Goal: Transaction & Acquisition: Purchase product/service

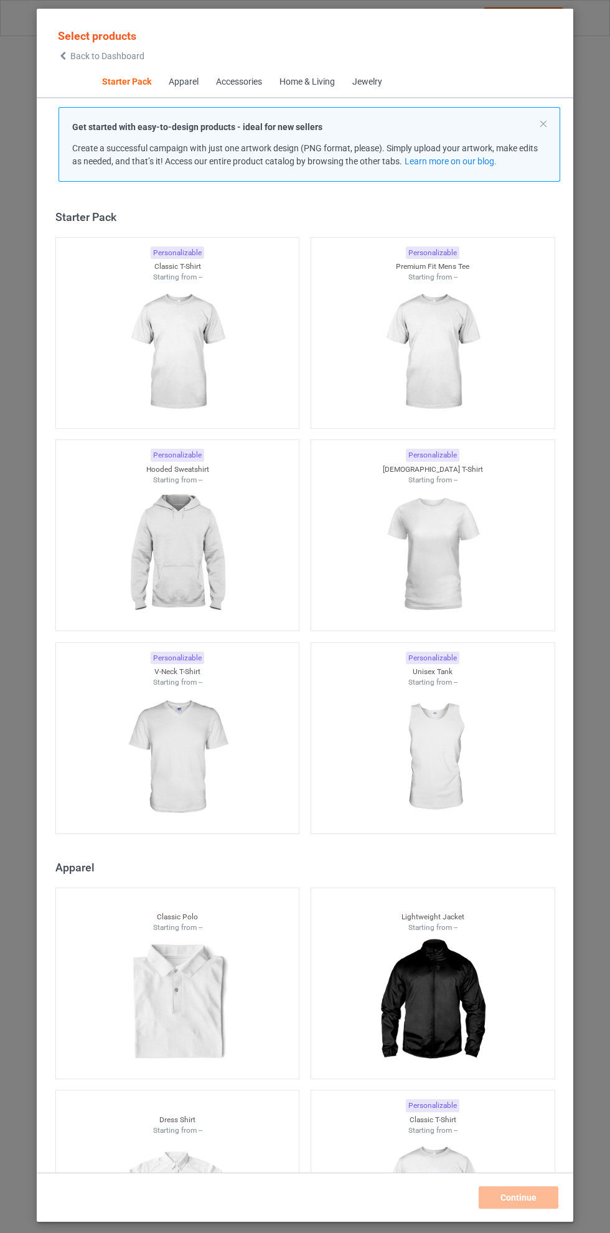
scroll to position [16, 0]
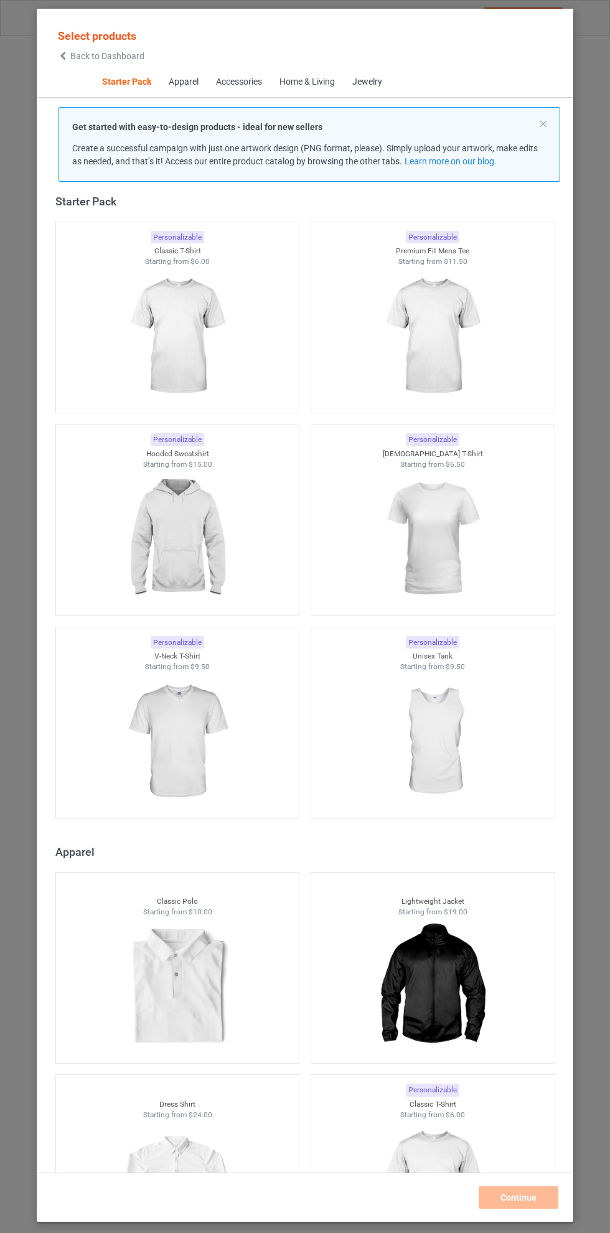
click at [206, 485] on img at bounding box center [176, 538] width 111 height 139
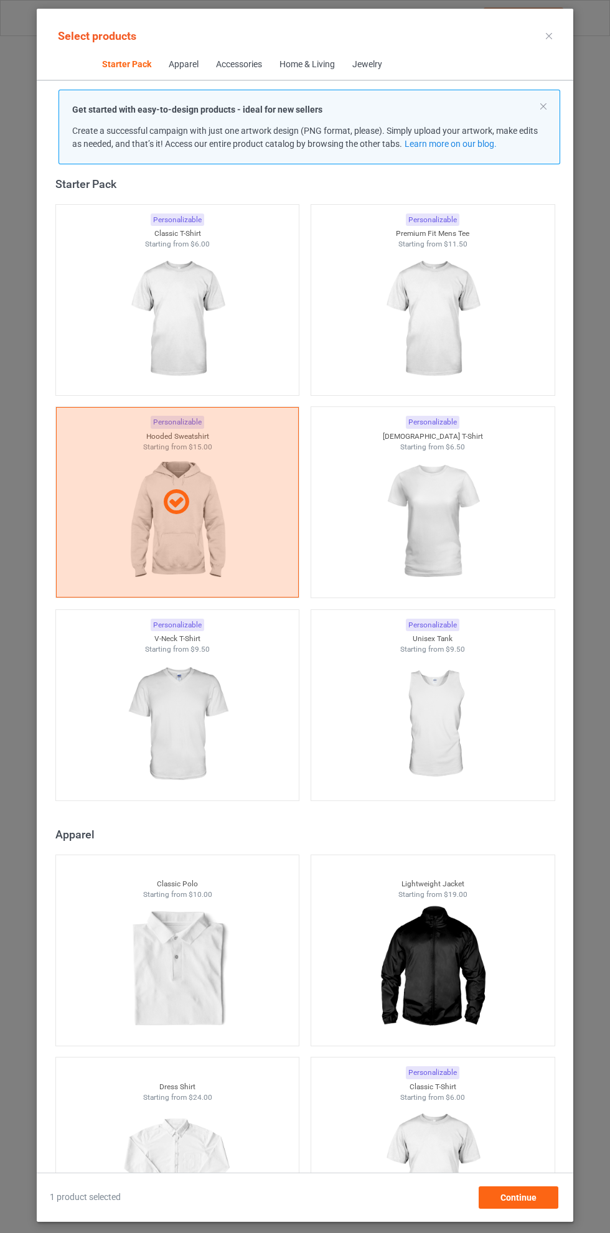
click at [549, 35] on icon at bounding box center [549, 36] width 6 height 6
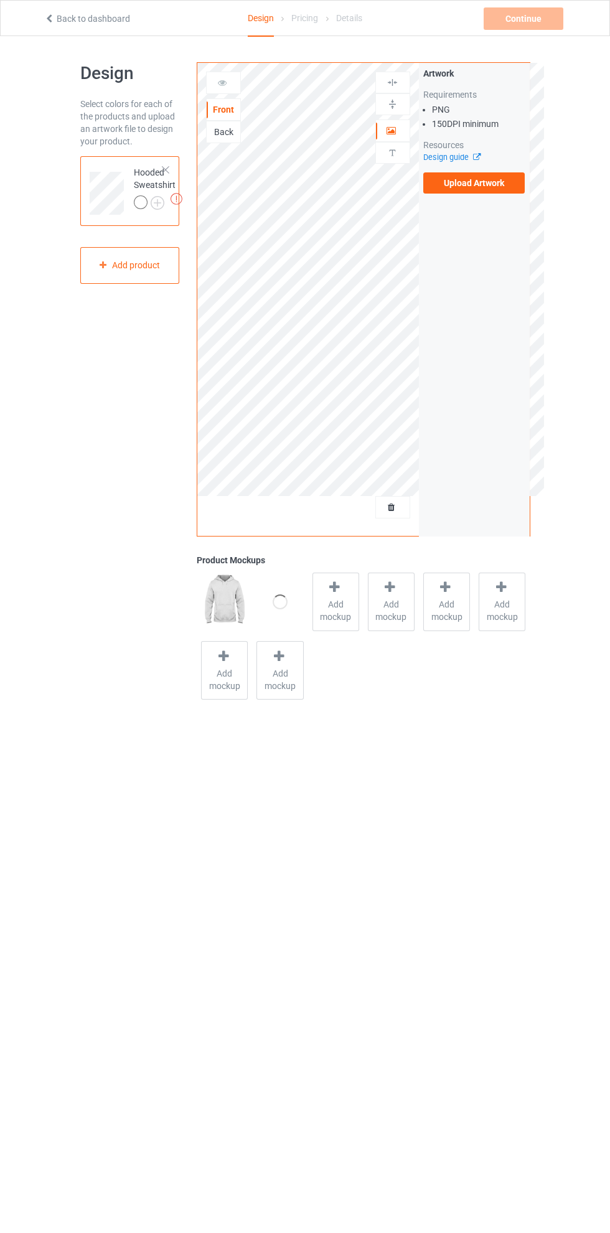
click at [484, 182] on label "Upload Artwork" at bounding box center [474, 182] width 102 height 21
click at [0, 0] on input "Upload Artwork" at bounding box center [0, 0] width 0 height 0
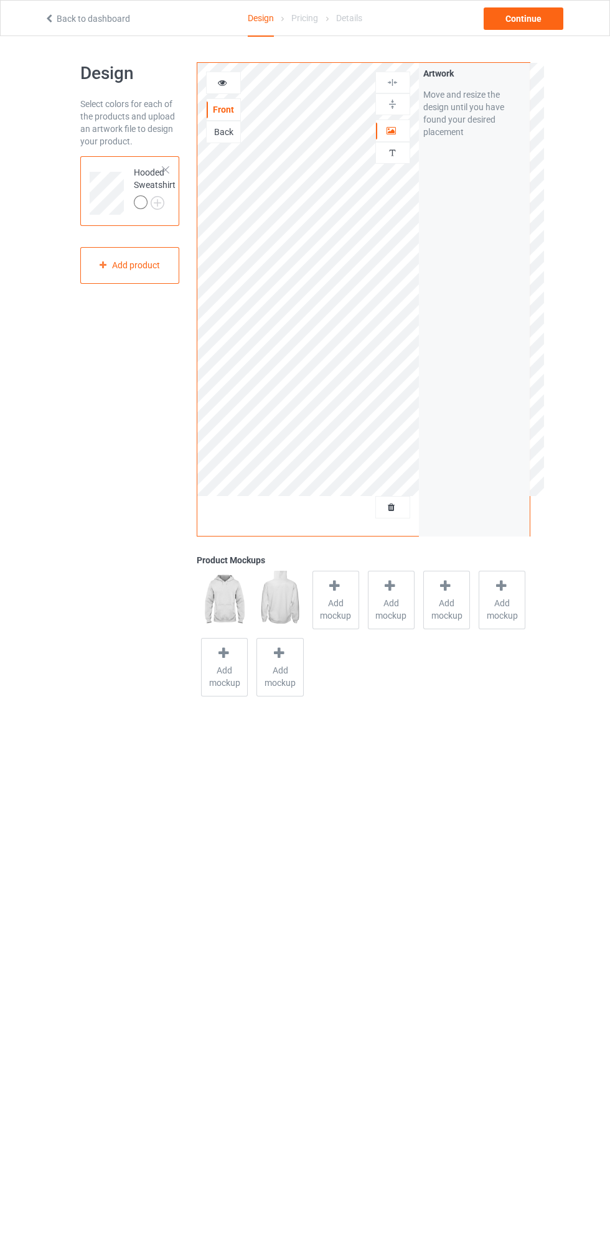
click at [0, 0] on img at bounding box center [0, 0] width 0 height 0
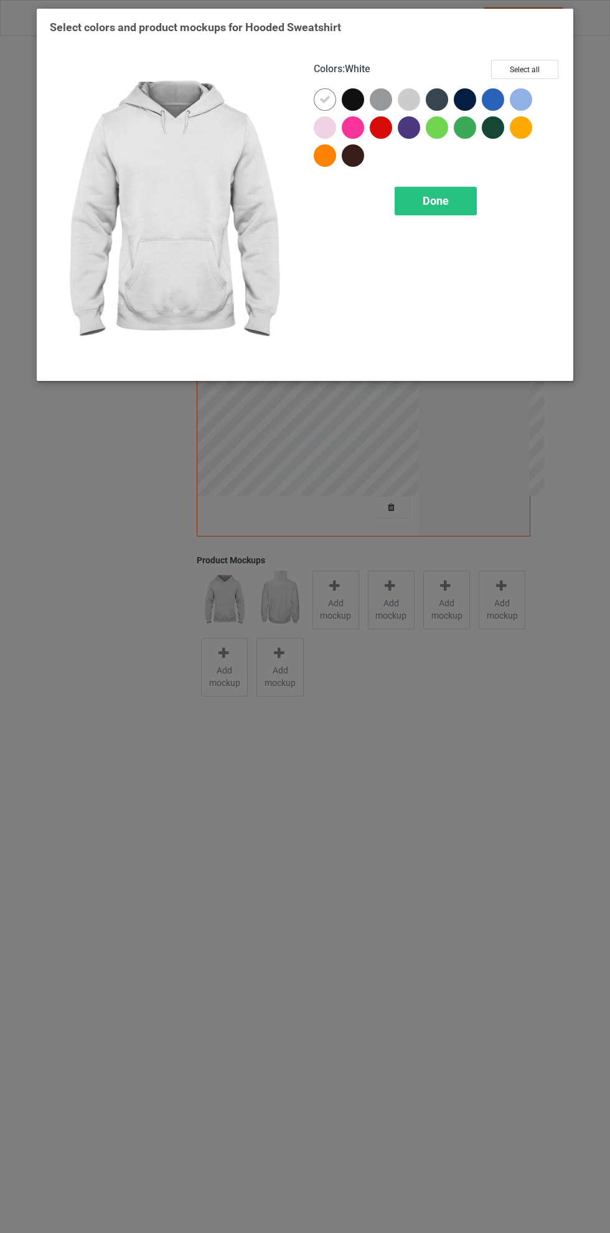
click at [357, 100] on div at bounding box center [353, 99] width 22 height 22
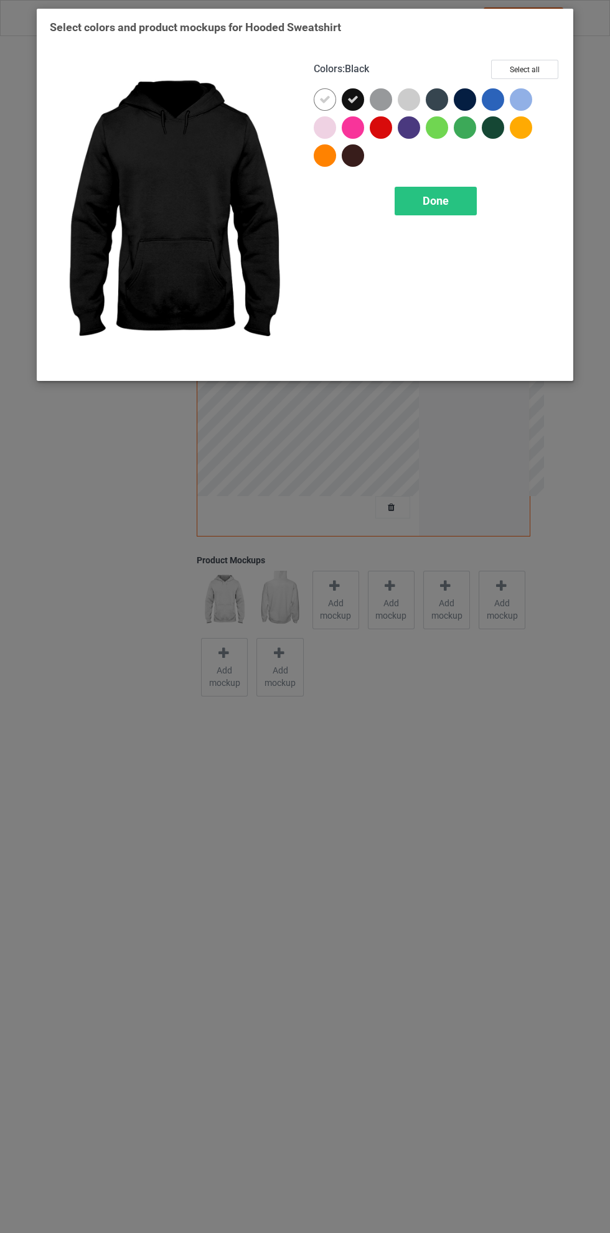
click at [322, 100] on icon at bounding box center [324, 99] width 11 height 11
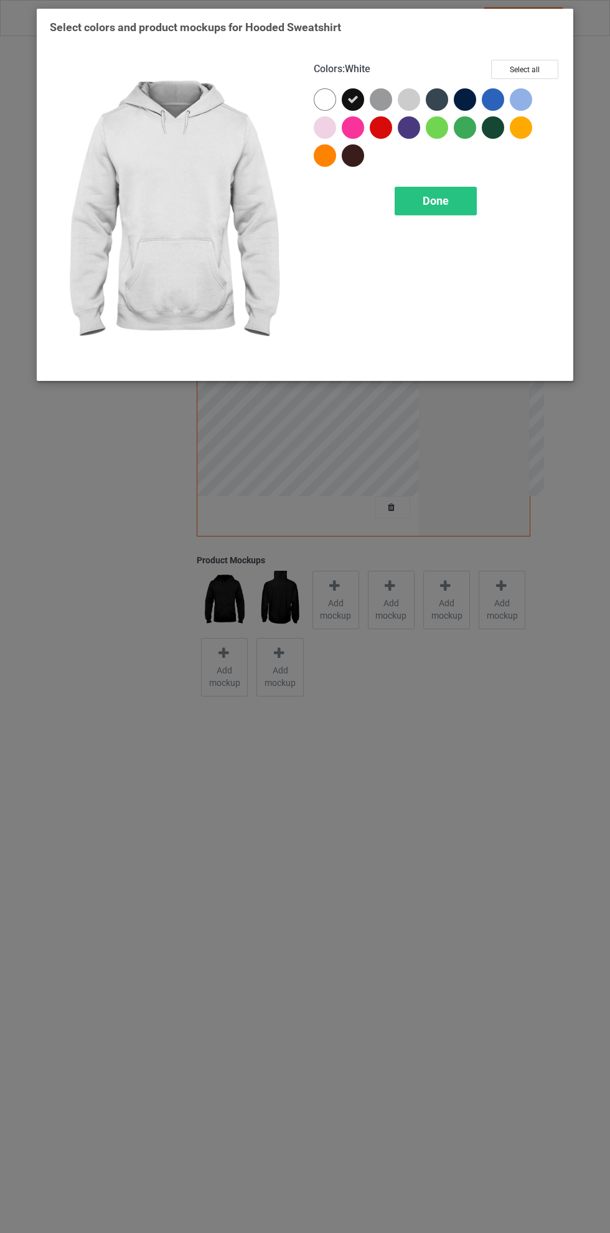
click at [450, 198] on div "Done" at bounding box center [436, 201] width 82 height 29
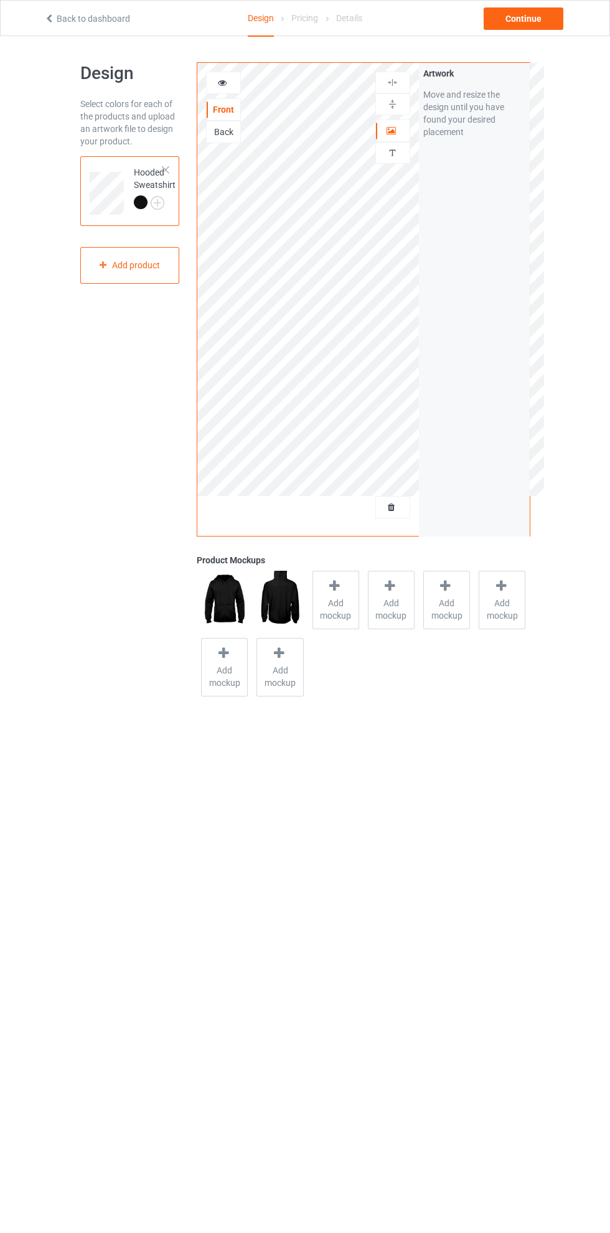
click at [338, 599] on span "Add mockup" at bounding box center [335, 609] width 45 height 25
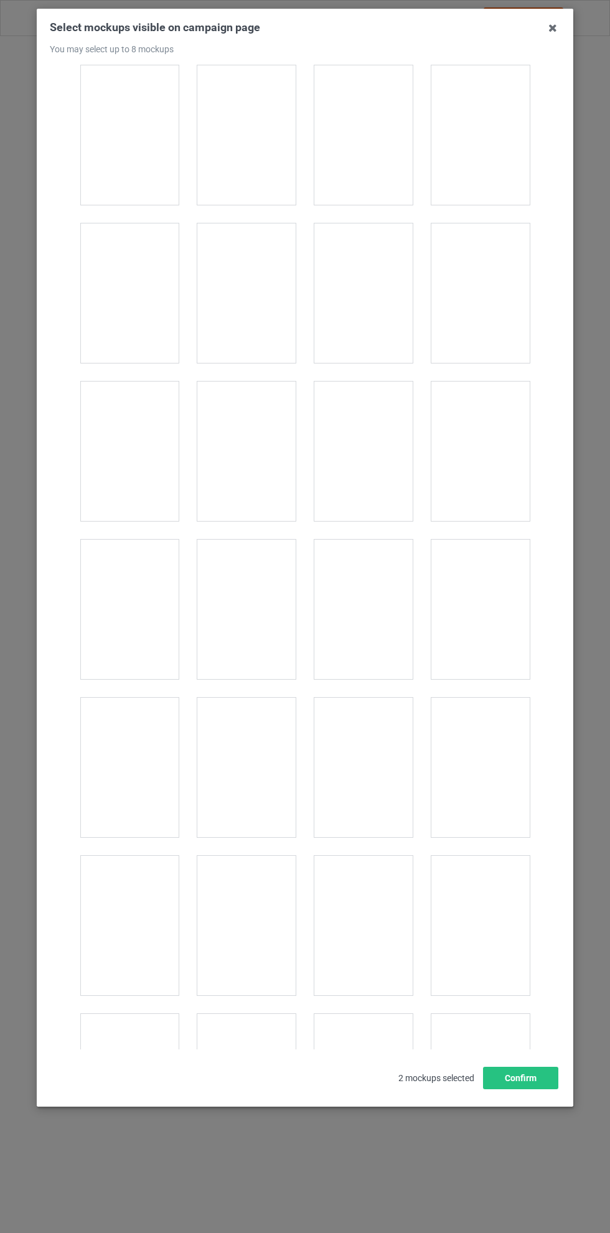
scroll to position [7681, 0]
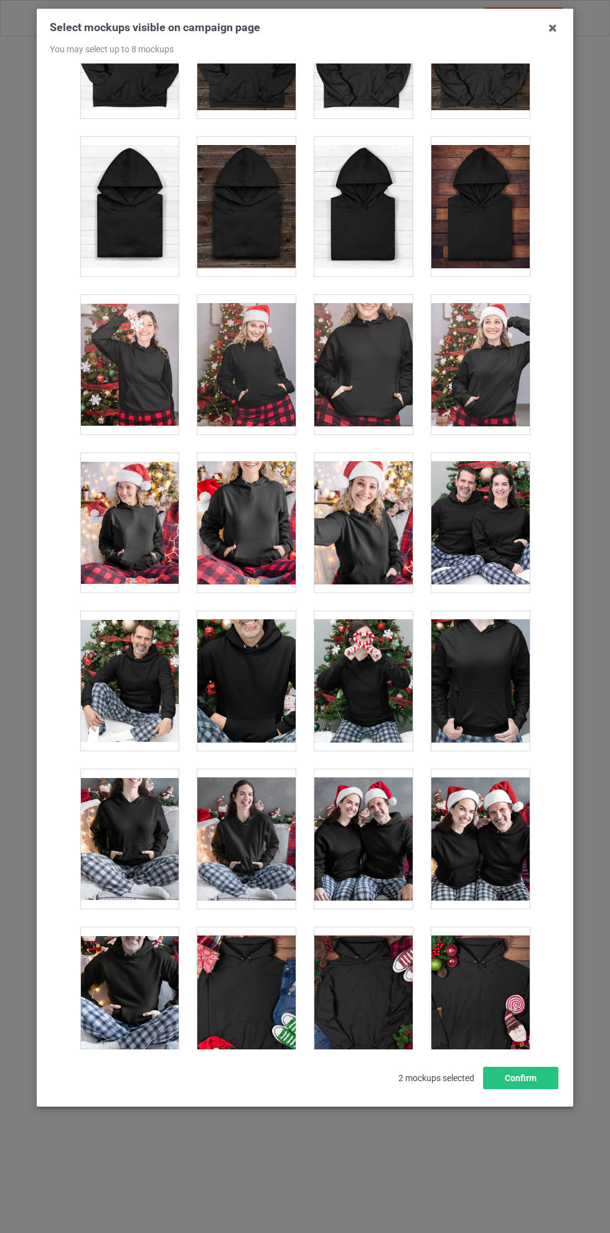
click at [478, 523] on div at bounding box center [480, 522] width 98 height 139
click at [381, 812] on div at bounding box center [363, 838] width 98 height 139
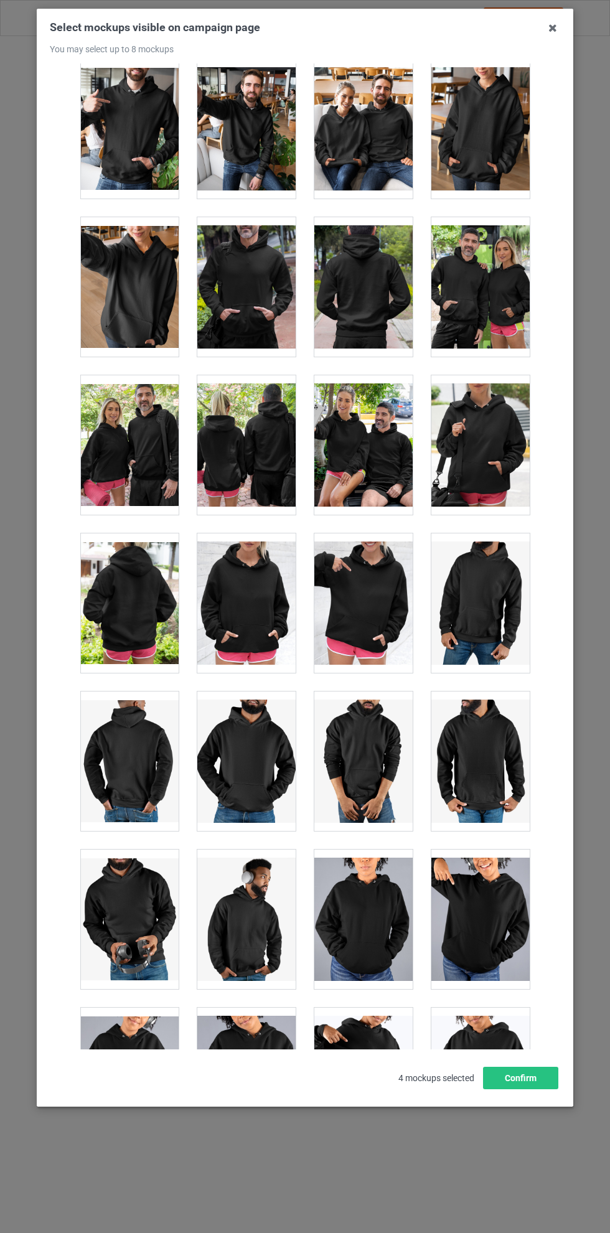
scroll to position [10002, 0]
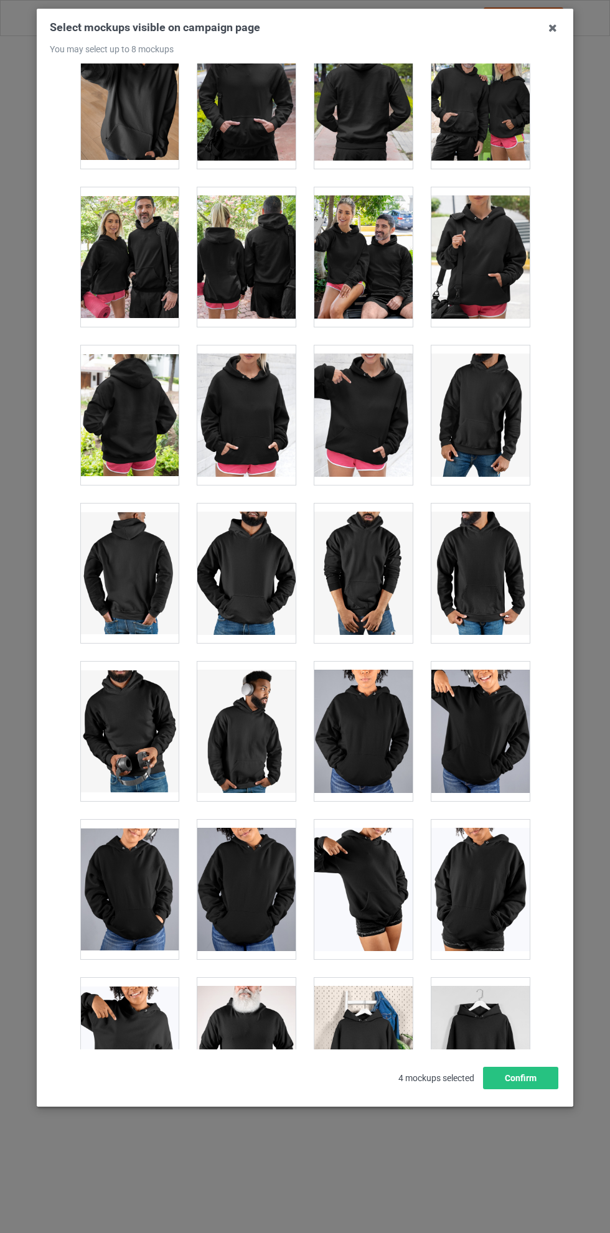
click at [370, 244] on div at bounding box center [363, 256] width 98 height 139
click at [135, 250] on div at bounding box center [129, 256] width 98 height 139
click at [538, 1089] on button "Confirm" at bounding box center [520, 1078] width 75 height 22
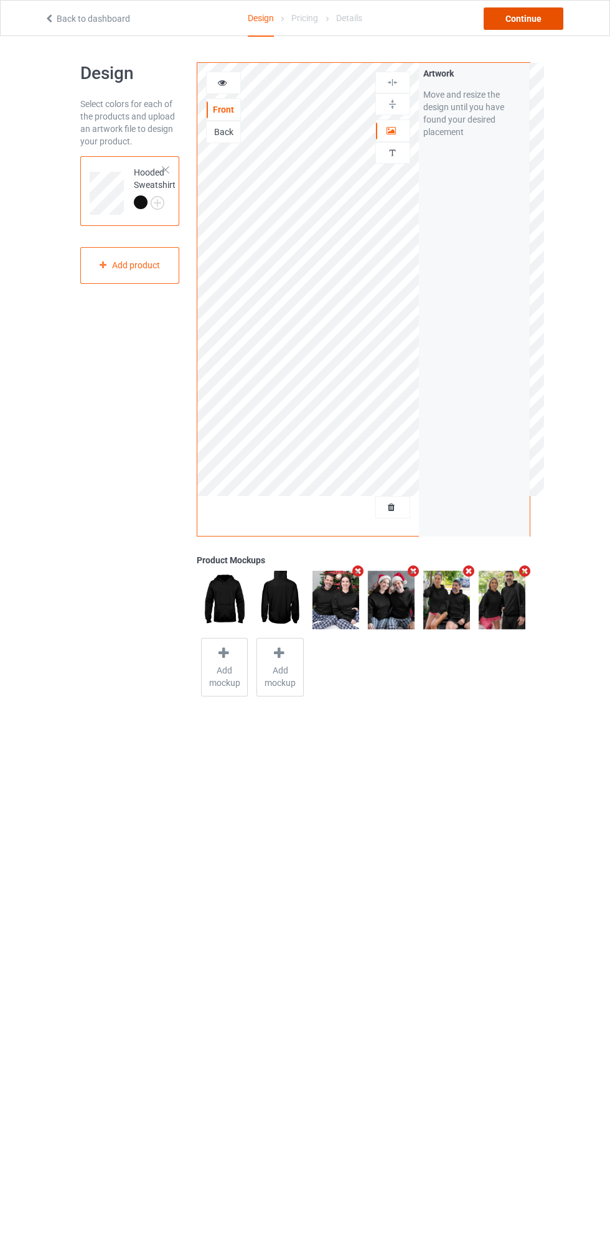
click at [528, 22] on div "Continue" at bounding box center [524, 18] width 80 height 22
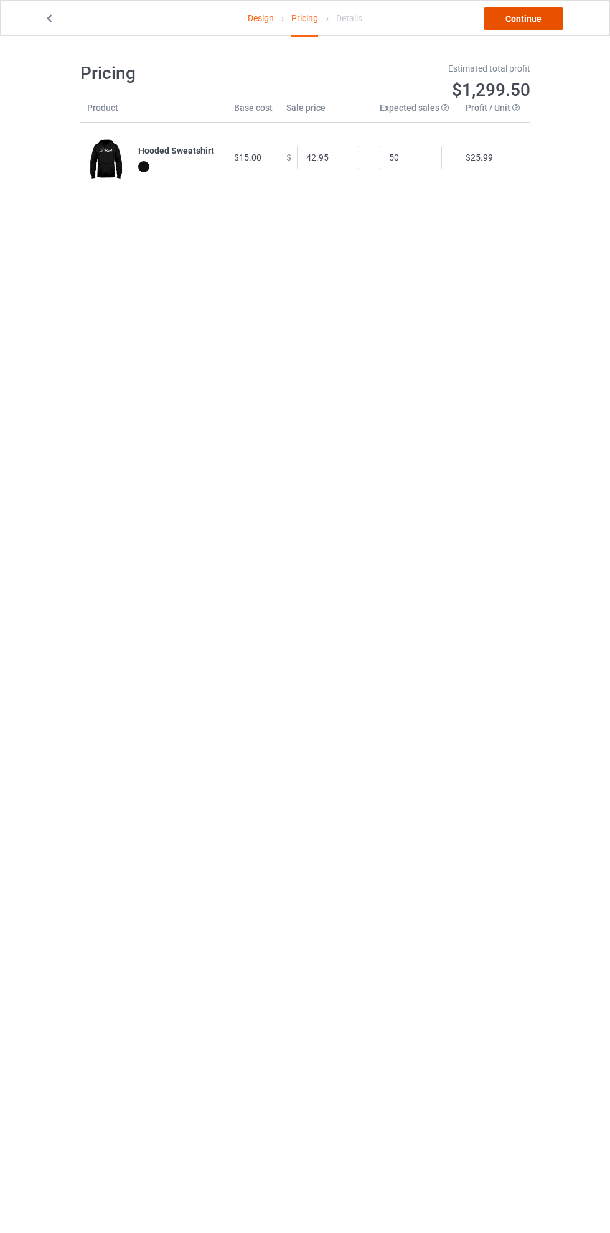
click at [540, 22] on link "Continue" at bounding box center [524, 18] width 80 height 22
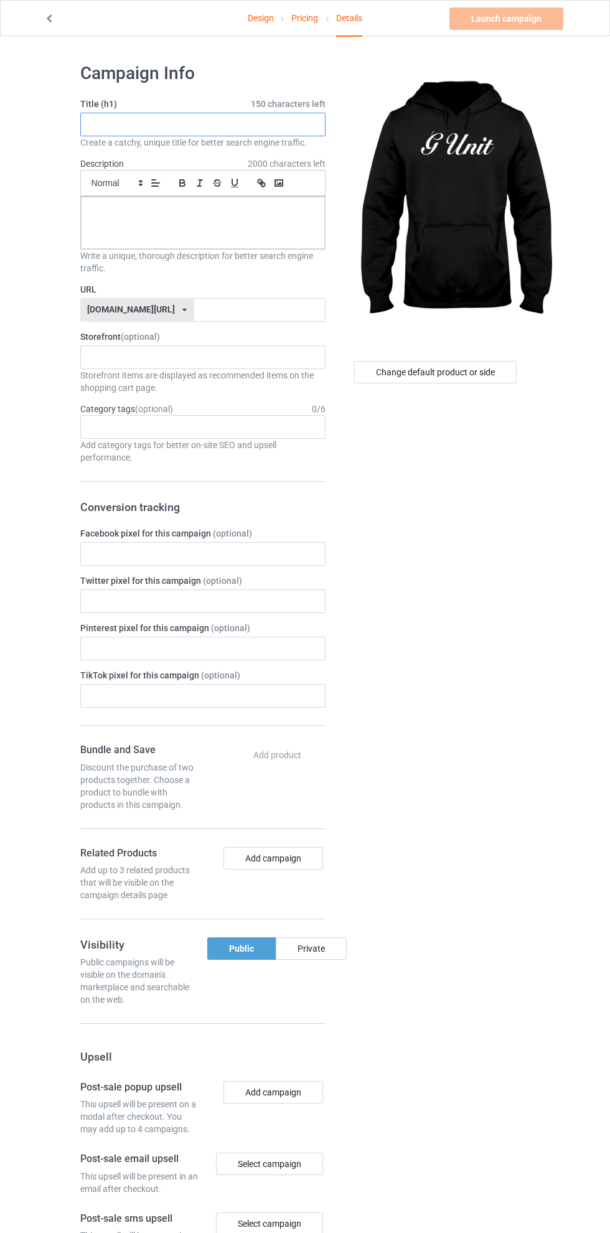
click at [242, 124] on input "text" at bounding box center [202, 125] width 245 height 24
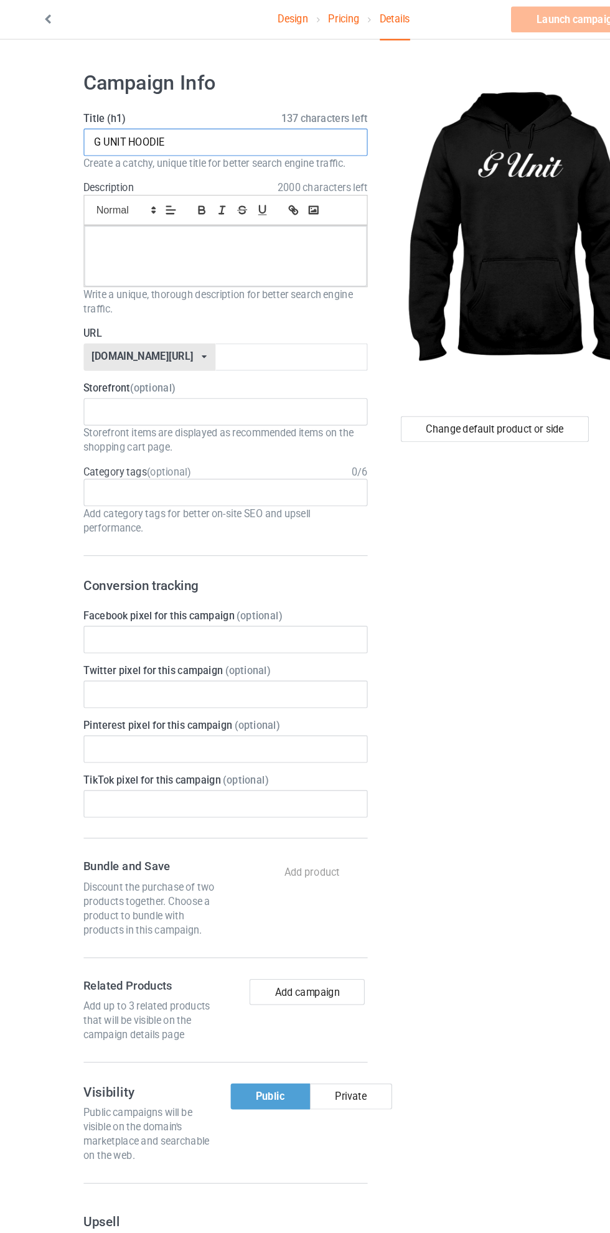
type input "G UNIT HOODIE"
click at [235, 227] on div at bounding box center [203, 223] width 244 height 52
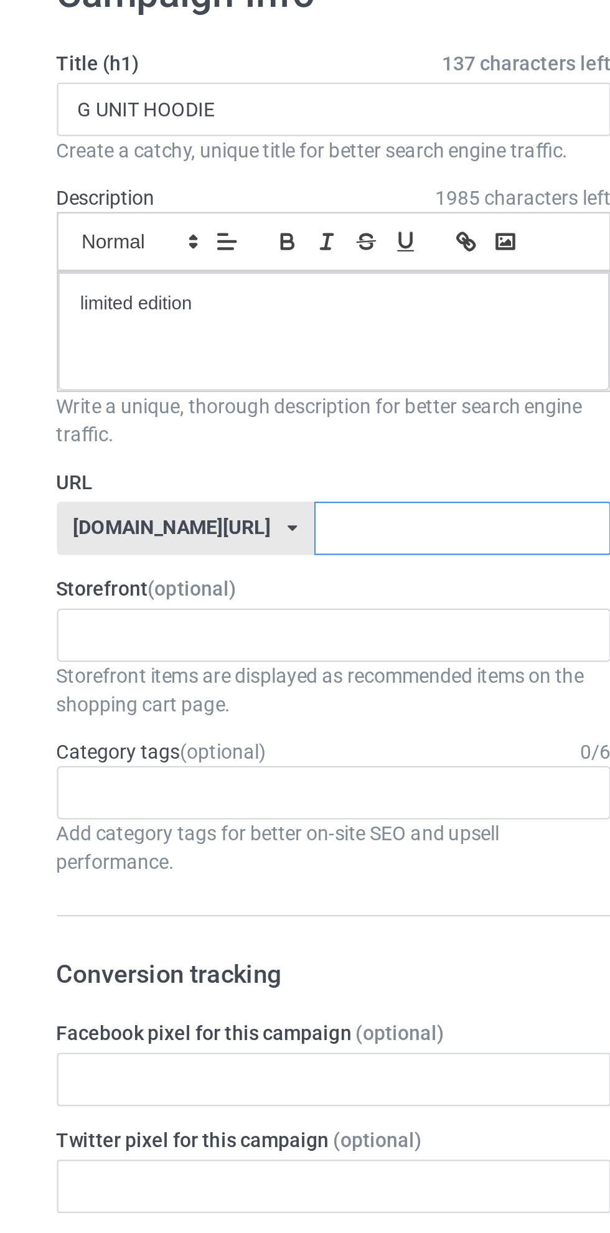
click at [207, 307] on input "text" at bounding box center [259, 310] width 131 height 24
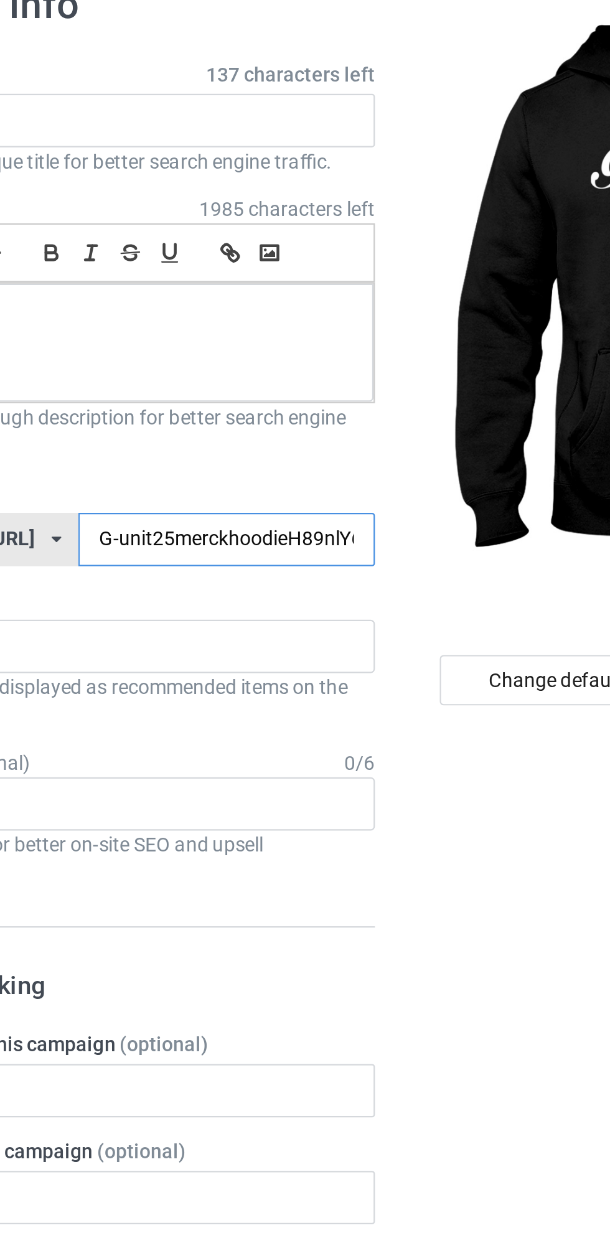
type input "G-unit25merckhoodieH89nlY67"
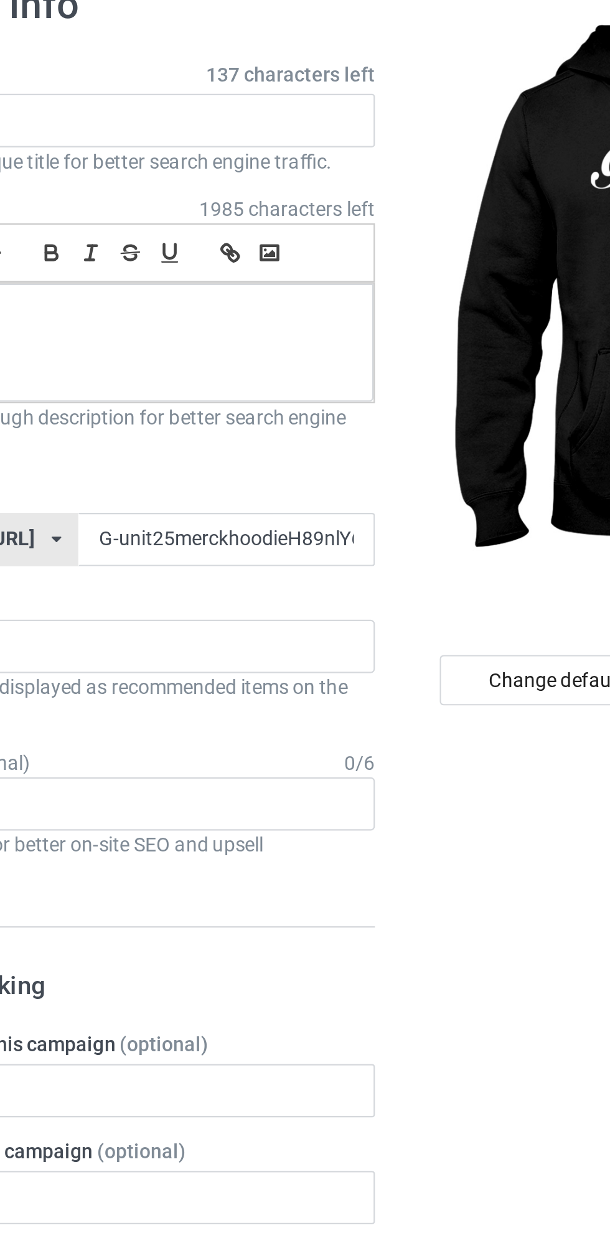
click at [345, 156] on img at bounding box center [455, 202] width 224 height 280
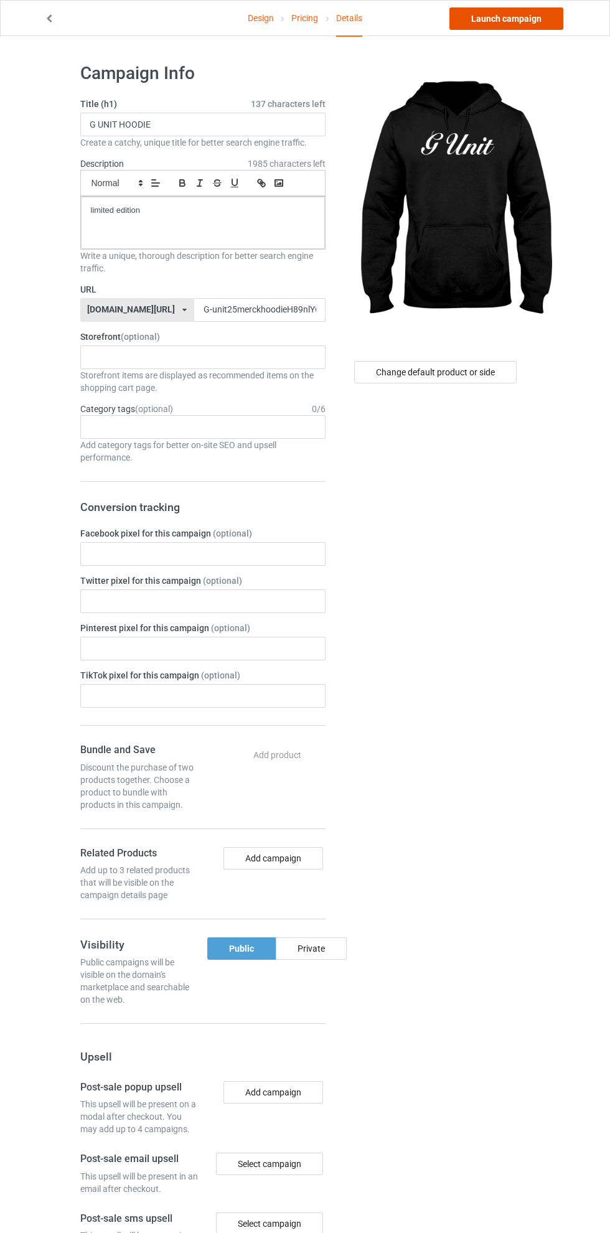
click at [526, 18] on link "Launch campaign" at bounding box center [506, 18] width 114 height 22
